Goal: Task Accomplishment & Management: Use online tool/utility

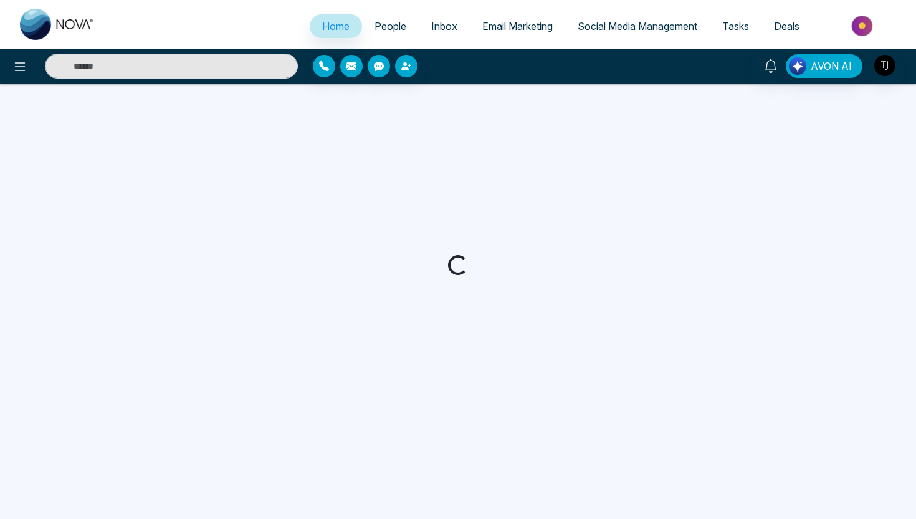
select select "*"
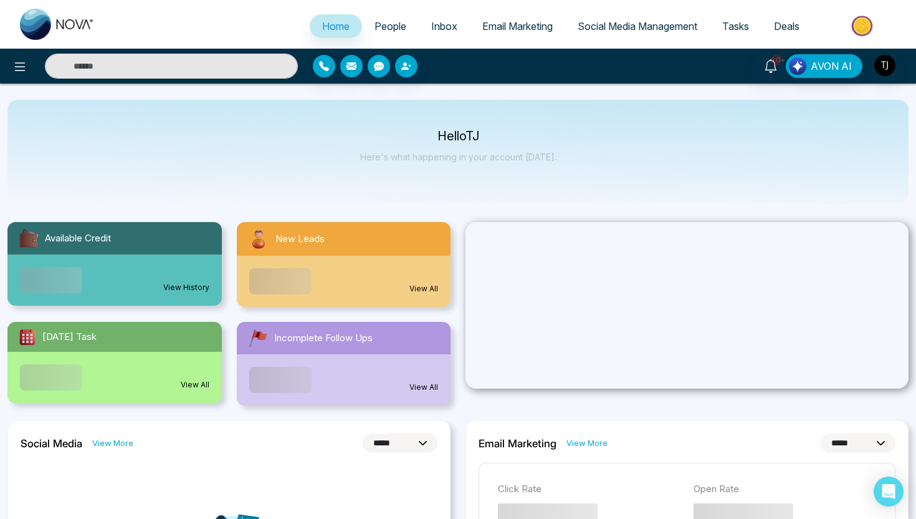
click at [108, 67] on input "text" at bounding box center [171, 66] width 253 height 25
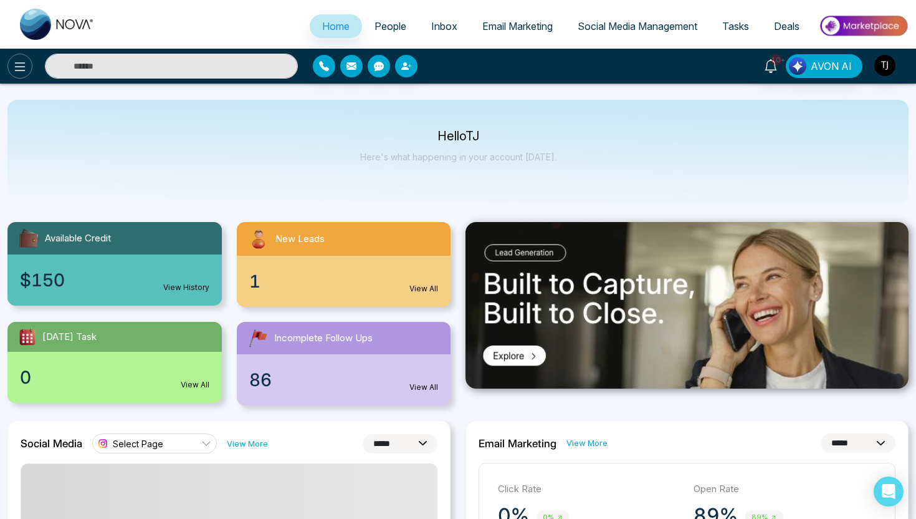
click at [22, 67] on icon at bounding box center [19, 66] width 15 height 15
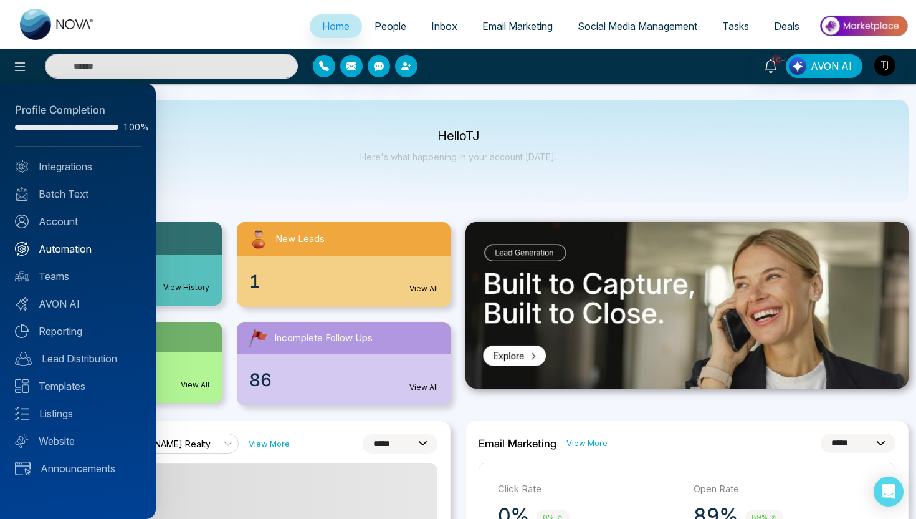
click at [66, 249] on link "Automation" at bounding box center [78, 248] width 126 height 15
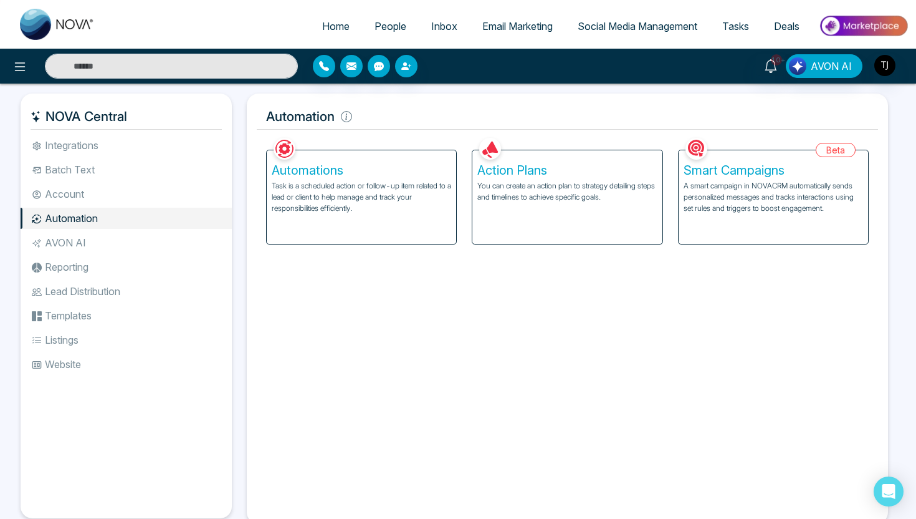
click at [379, 186] on p "Task is a scheduled action or follow-up item related to a lead or client to hel…" at bounding box center [362, 197] width 180 height 34
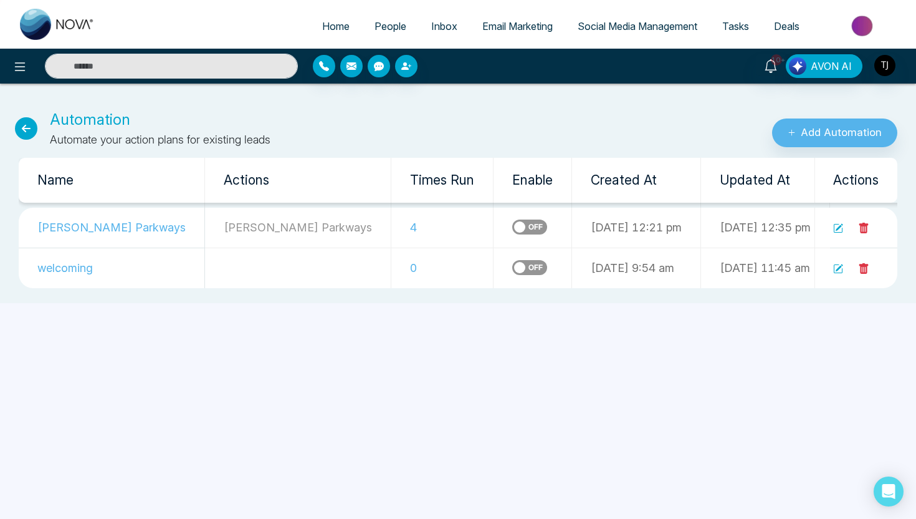
click at [24, 128] on icon at bounding box center [26, 128] width 22 height 22
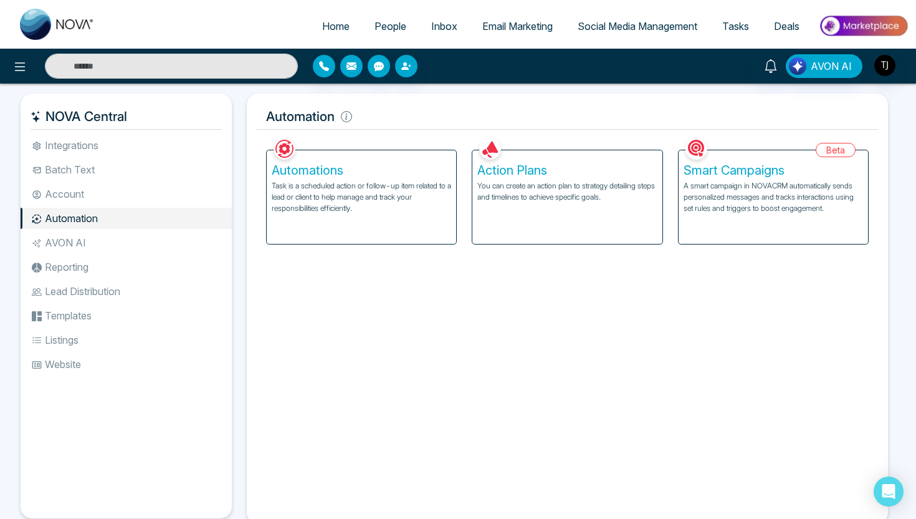
click at [777, 229] on div "Smart Campaigns A smart campaign in NOVACRM automatically sends personalized me…" at bounding box center [774, 197] width 190 height 94
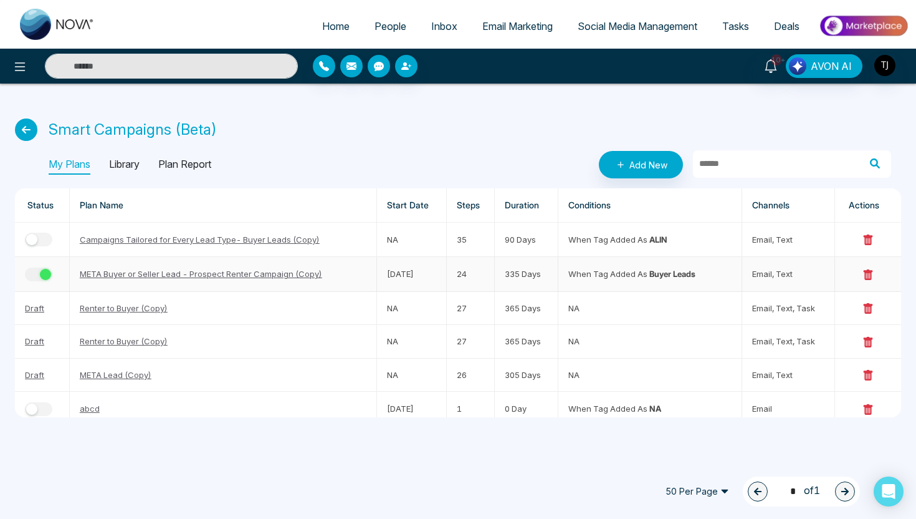
click at [45, 277] on div "button" at bounding box center [45, 274] width 11 height 11
